Goal: Task Accomplishment & Management: Use online tool/utility

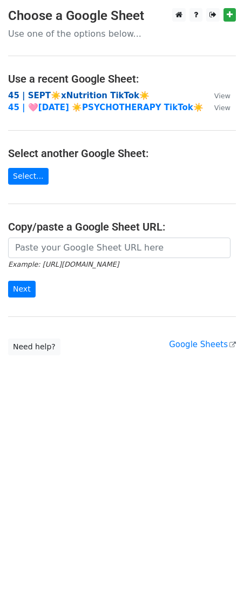
click at [57, 98] on strong "45 | SEPT☀️xNutrition TikTok☀️" at bounding box center [78, 96] width 141 height 10
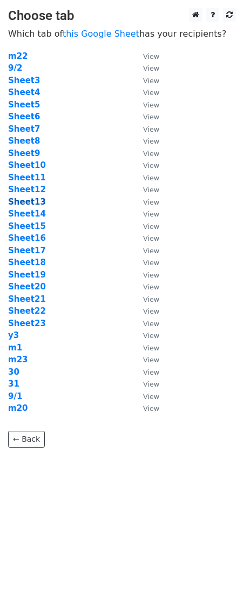
click at [24, 205] on strong "Sheet13" at bounding box center [27, 202] width 38 height 10
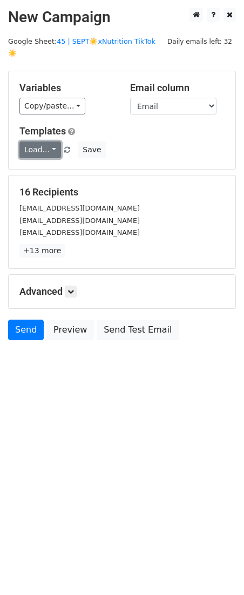
click at [50, 141] on link "Load..." at bounding box center [40, 149] width 42 height 17
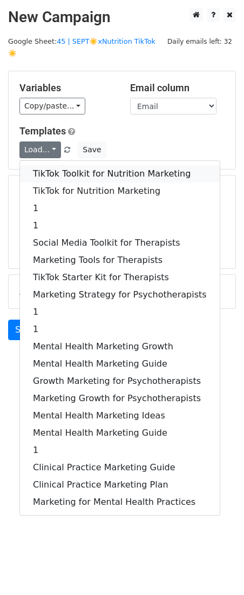
click at [55, 165] on link "TikTok Toolkit for Nutrition Marketing" at bounding box center [120, 173] width 200 height 17
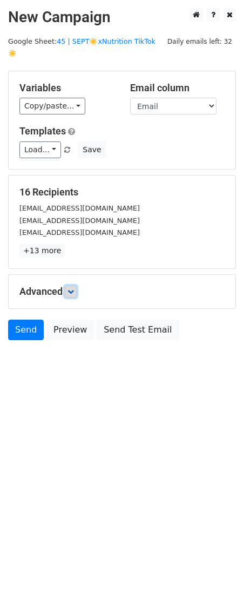
click at [73, 286] on link at bounding box center [71, 292] width 12 height 12
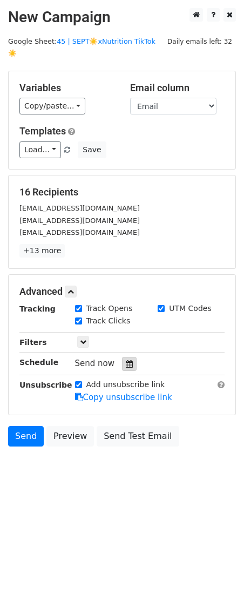
click at [126, 360] on icon at bounding box center [129, 364] width 7 height 8
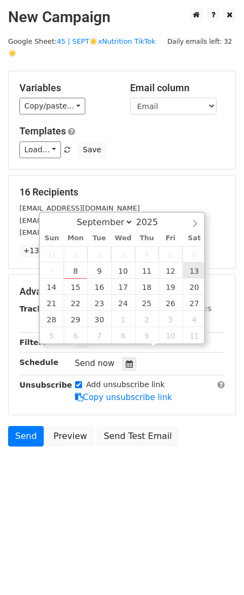
type input "2025-09-13 12:00"
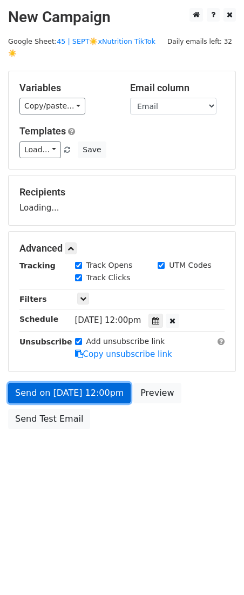
click at [111, 383] on link "Send on Sep 13 at 12:00pm" at bounding box center [69, 393] width 123 height 21
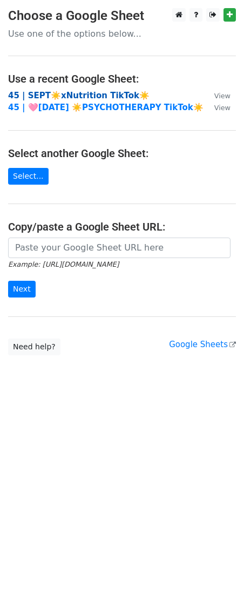
click at [52, 92] on strong "45 | SEPT☀️xNutrition TikTok☀️" at bounding box center [78, 96] width 141 height 10
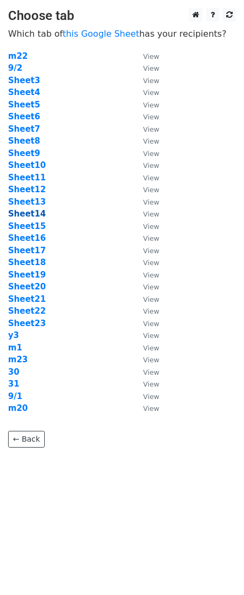
click at [31, 214] on strong "Sheet14" at bounding box center [27, 214] width 38 height 10
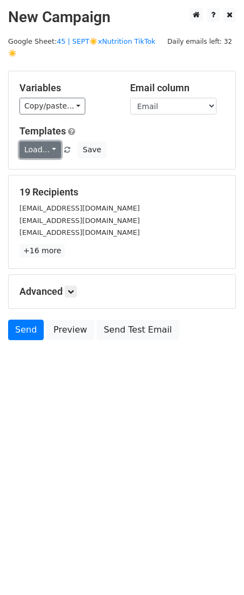
click at [47, 141] on link "Load..." at bounding box center [40, 149] width 42 height 17
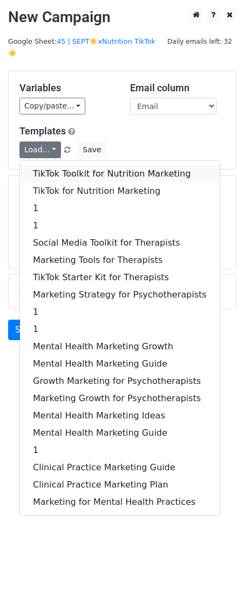
click at [54, 165] on link "TikTok Toolkit for Nutrition Marketing" at bounding box center [120, 173] width 200 height 17
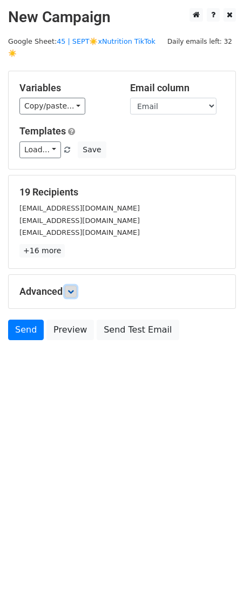
click at [76, 286] on link at bounding box center [71, 292] width 12 height 12
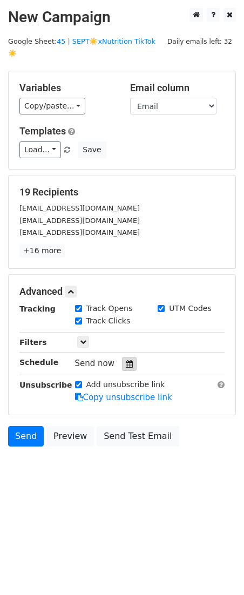
click at [126, 360] on icon at bounding box center [129, 364] width 7 height 8
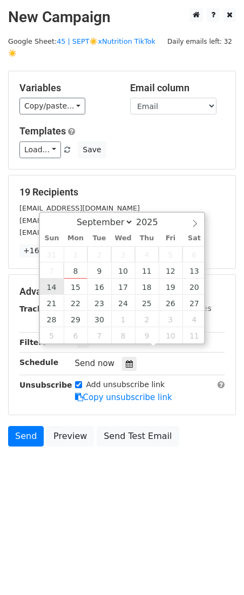
type input "2025-09-14 12:00"
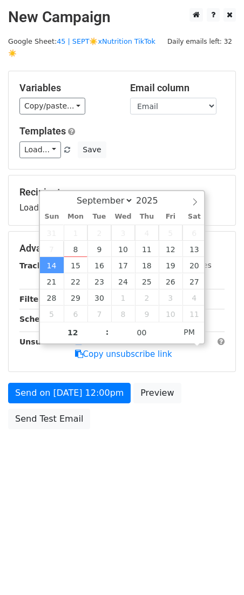
click at [56, 392] on div "Send on Sep 14 at 12:00pm Preview Send Test Email" at bounding box center [122, 409] width 244 height 52
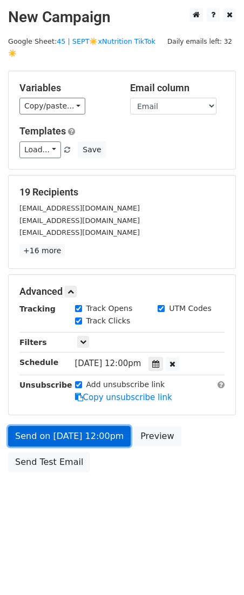
click at [59, 387] on form "Variables Copy/paste... {{Email}} Email column Email Templates Load... TikTok T…" at bounding box center [122, 274] width 228 height 407
click at [30, 429] on link "Send on Sep 14 at 12:00pm" at bounding box center [69, 436] width 123 height 21
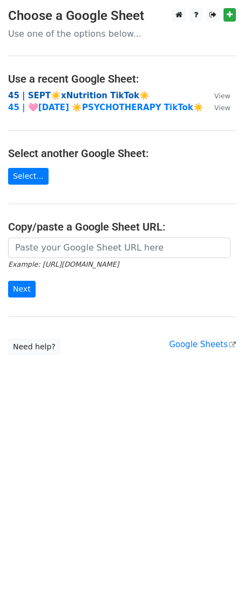
click at [77, 94] on strong "45 | SEPT☀️xNutrition TikTok☀️" at bounding box center [78, 96] width 141 height 10
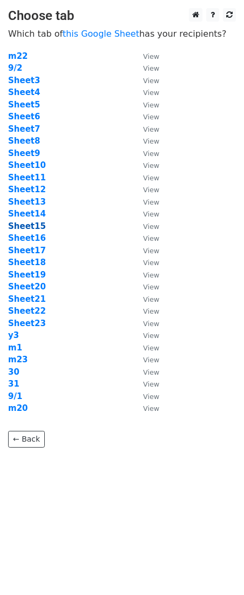
click at [32, 225] on strong "Sheet15" at bounding box center [27, 226] width 38 height 10
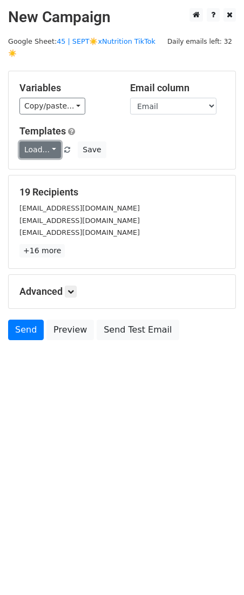
click at [39, 141] on link "Load..." at bounding box center [40, 149] width 42 height 17
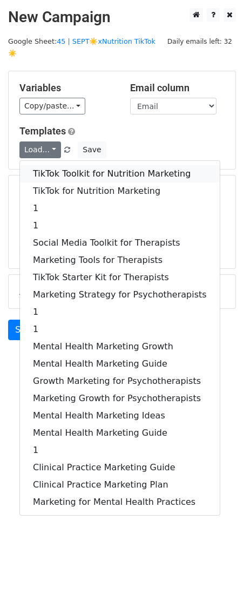
click at [67, 165] on link "TikTok Toolkit for Nutrition Marketing" at bounding box center [120, 173] width 200 height 17
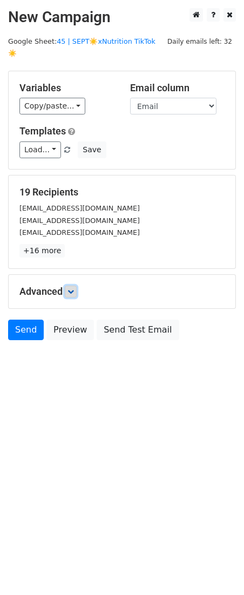
click at [74, 286] on link at bounding box center [71, 292] width 12 height 12
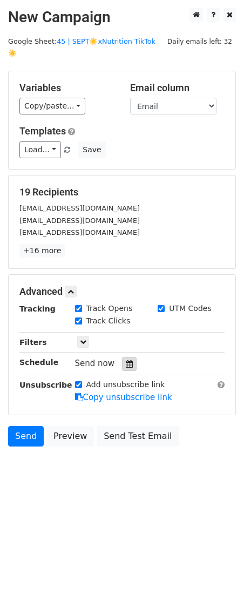
click at [126, 360] on icon at bounding box center [129, 364] width 7 height 8
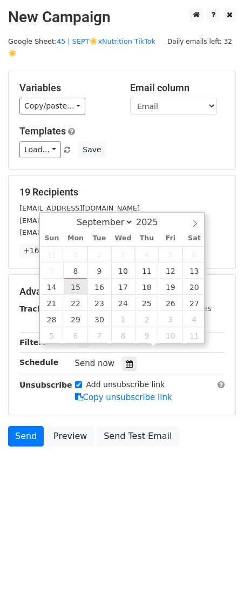
type input "2025-09-15 12:00"
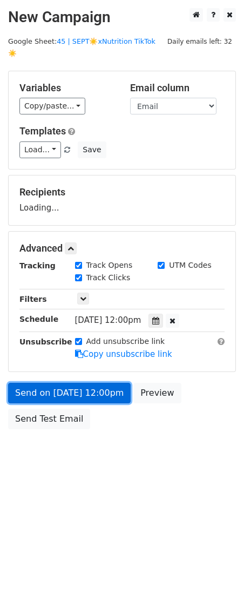
click at [73, 383] on link "Send on Sep 15 at 12:00pm" at bounding box center [69, 393] width 123 height 21
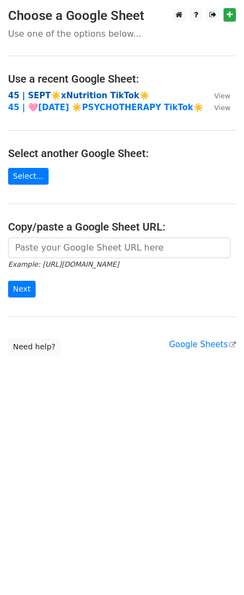
click at [90, 93] on strong "45 | SEPT☀️xNutrition TikTok☀️" at bounding box center [78, 96] width 141 height 10
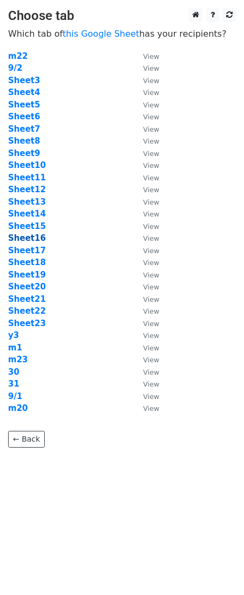
click at [35, 238] on strong "Sheet16" at bounding box center [27, 238] width 38 height 10
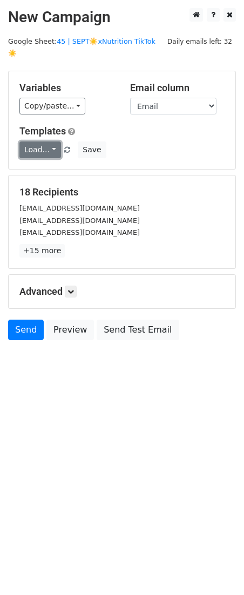
click at [47, 143] on link "Load..." at bounding box center [40, 149] width 42 height 17
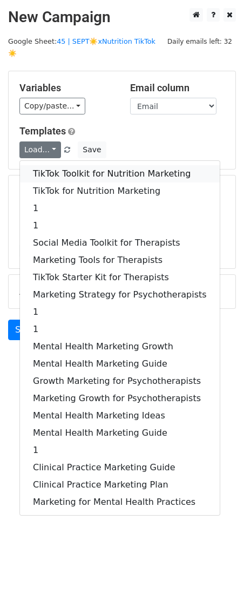
click at [51, 165] on link "TikTok Toolkit for Nutrition Marketing" at bounding box center [120, 173] width 200 height 17
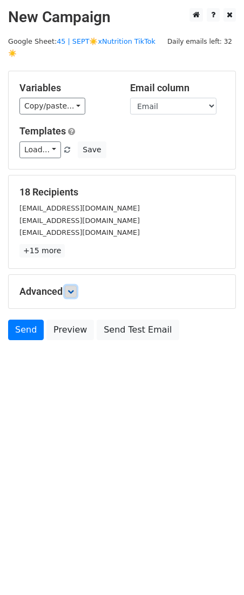
click at [74, 288] on icon at bounding box center [70, 291] width 6 height 6
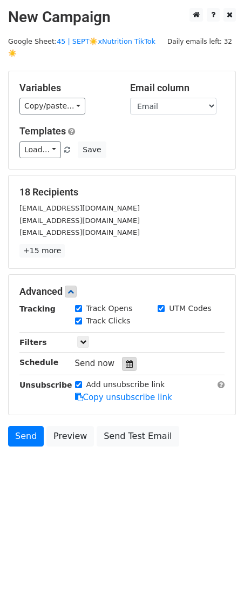
click at [126, 360] on icon at bounding box center [129, 364] width 7 height 8
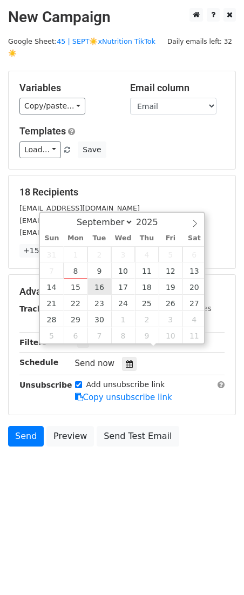
type input "2025-09-16 12:00"
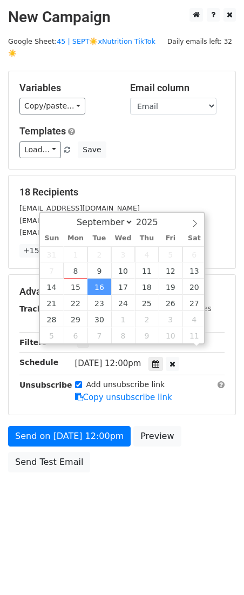
scroll to position [1, 0]
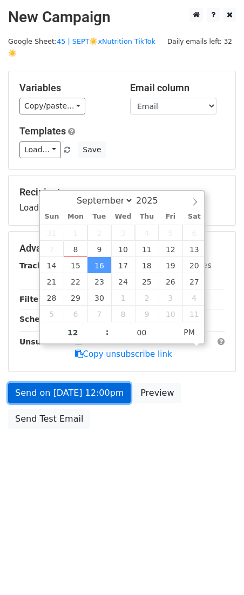
click at [71, 383] on link "Send on Sep 16 at 12:00pm" at bounding box center [69, 393] width 123 height 21
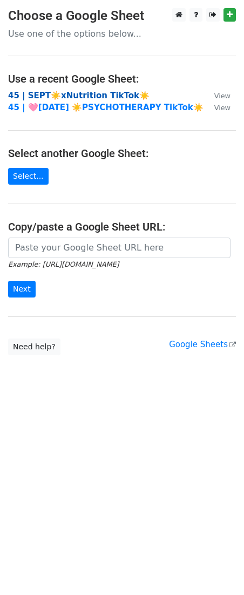
click at [96, 94] on strong "45 | SEPT☀️xNutrition TikTok☀️" at bounding box center [78, 96] width 141 height 10
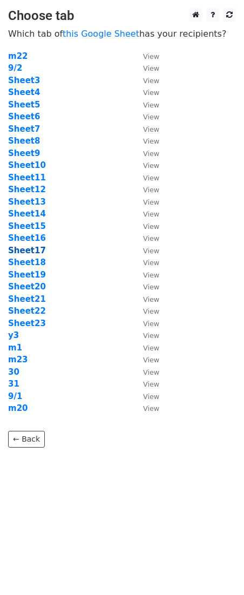
click at [36, 251] on strong "Sheet17" at bounding box center [27, 251] width 38 height 10
